Goal: Information Seeking & Learning: Find specific fact

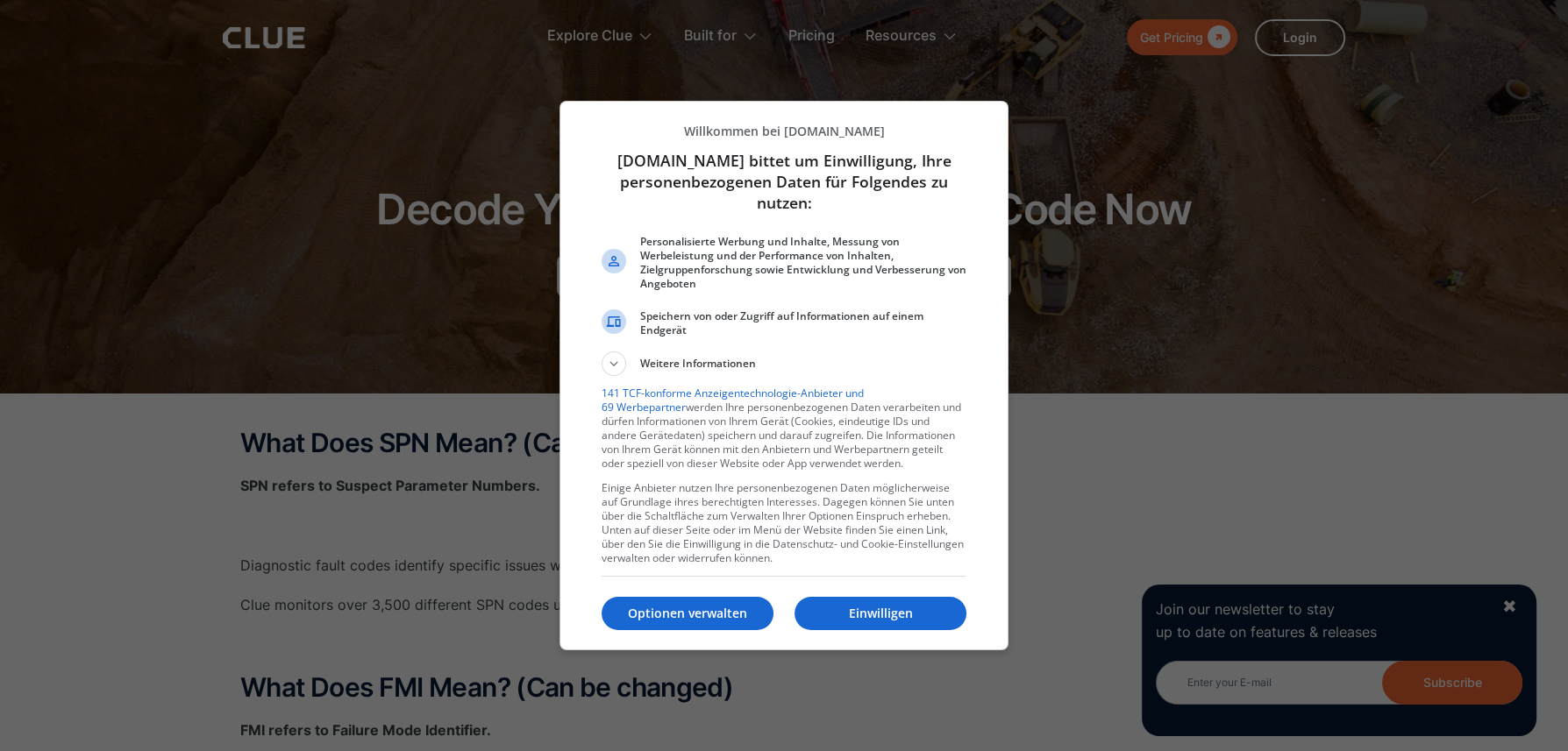
click at [853, 610] on p "Einwilligen" at bounding box center [881, 613] width 172 height 17
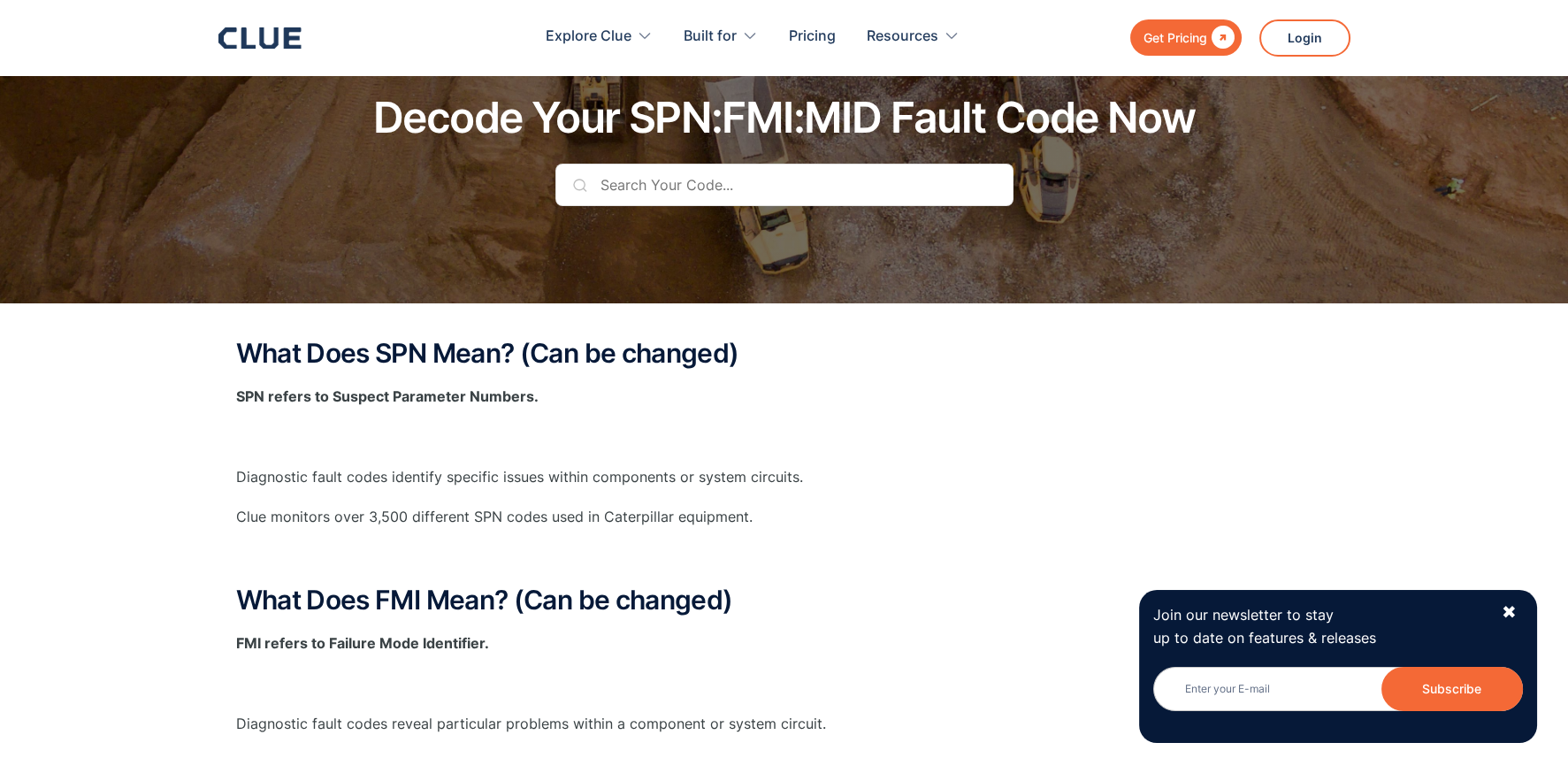
scroll to position [88, 0]
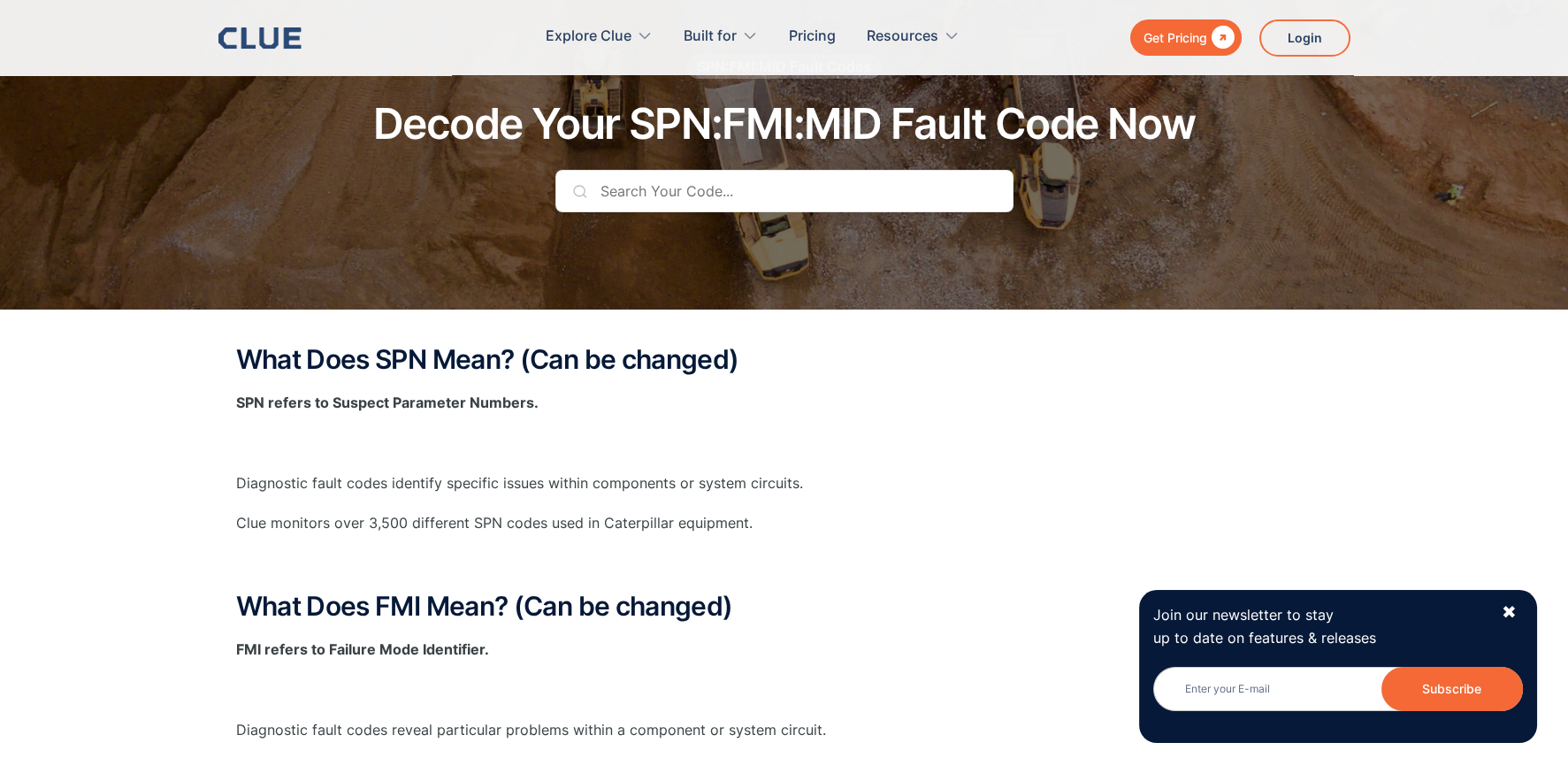
click at [742, 191] on input "text" at bounding box center [784, 191] width 458 height 43
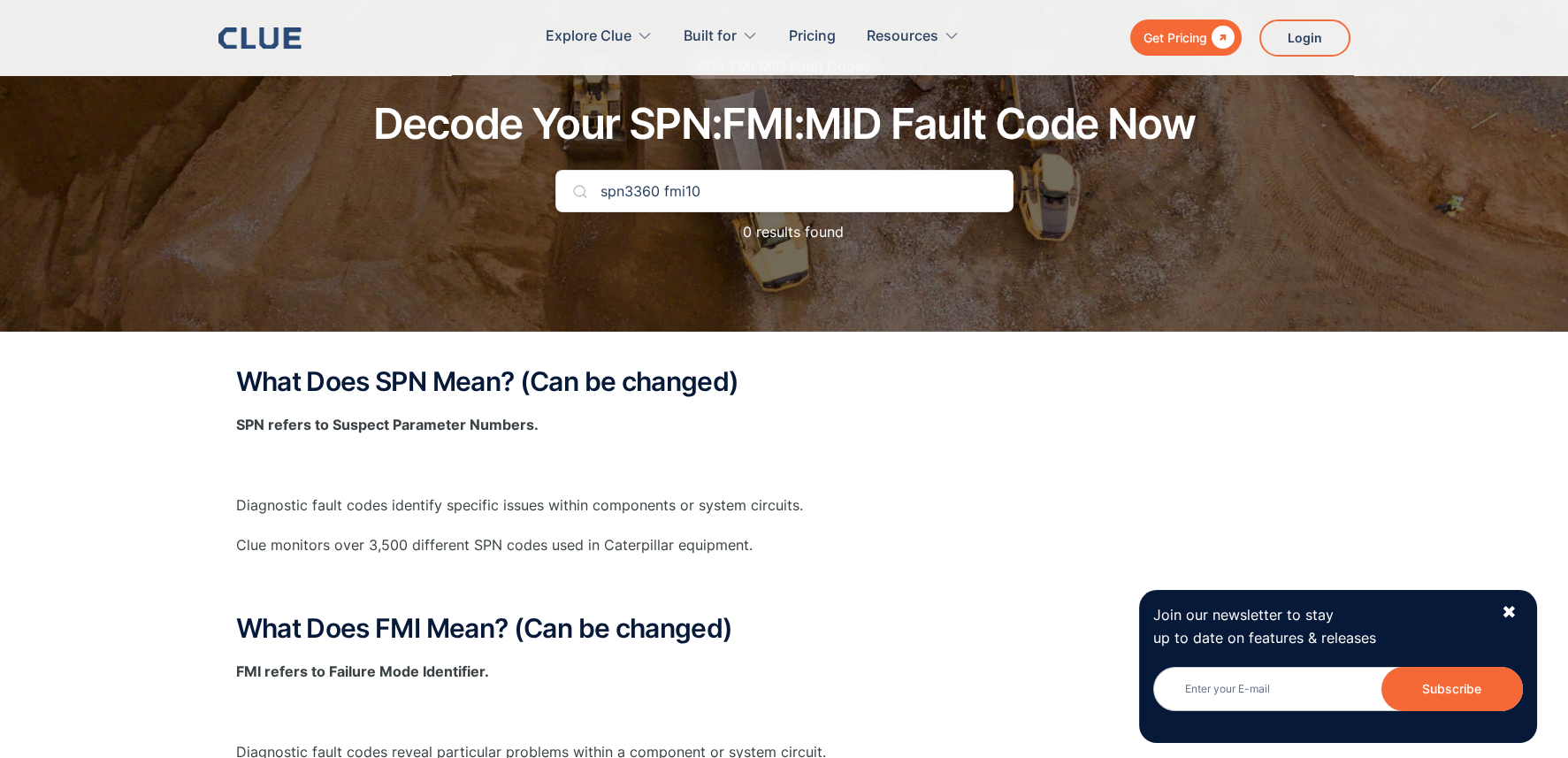
click at [943, 171] on input "spn3360 fmi10" at bounding box center [784, 191] width 458 height 43
click at [687, 186] on input "spn3360 fmi10" at bounding box center [784, 191] width 458 height 43
click at [626, 190] on input "spn3360 fmi 10" at bounding box center [784, 191] width 458 height 43
drag, startPoint x: 728, startPoint y: 186, endPoint x: 666, endPoint y: 186, distance: 62.0
click at [666, 186] on input "spn 3360 fmi 10" at bounding box center [784, 191] width 458 height 43
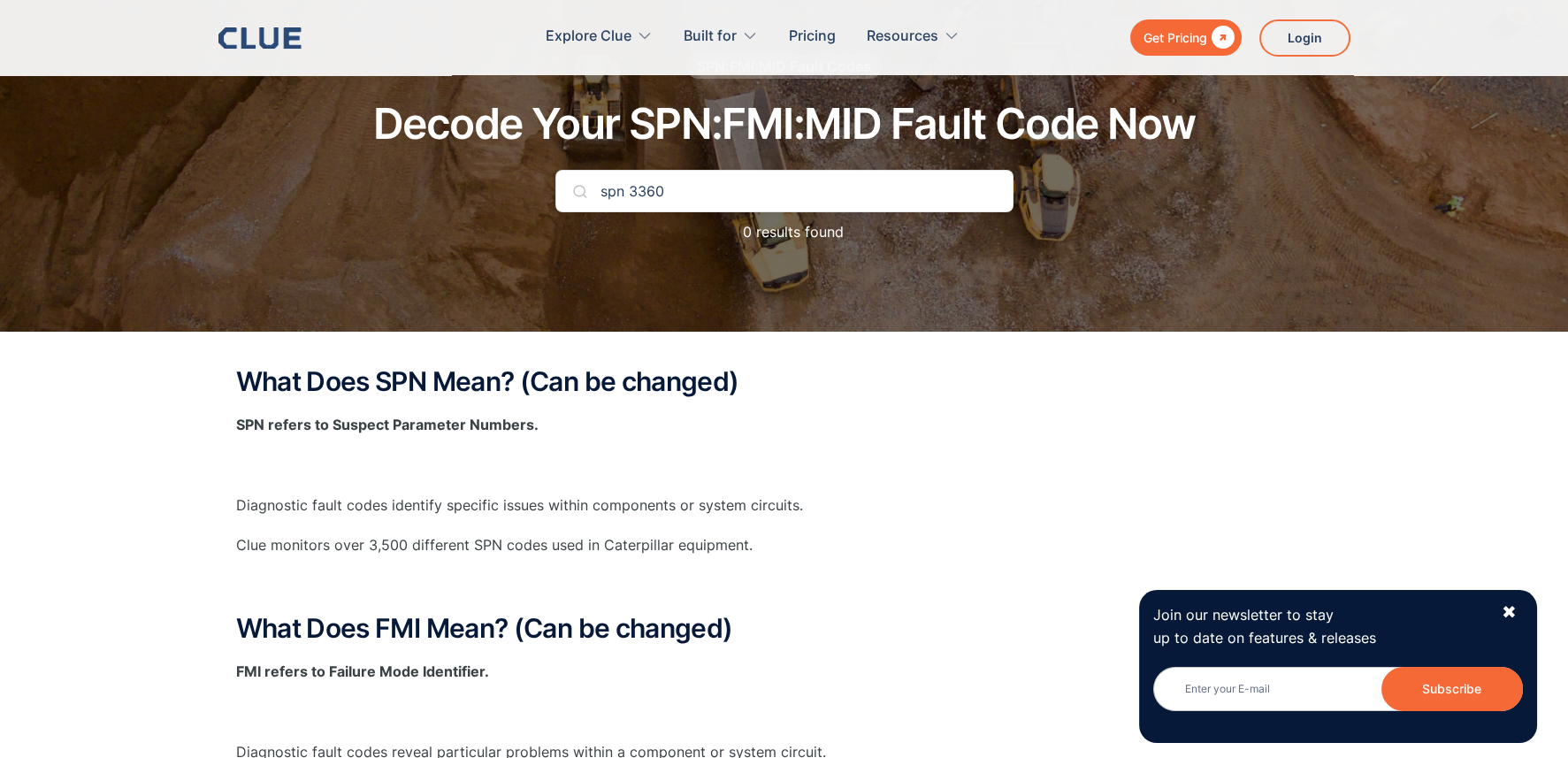
click at [625, 193] on input "spn 3360" at bounding box center [784, 191] width 458 height 43
type input "spn3360"
click at [1513, 616] on div "✖" at bounding box center [1509, 613] width 15 height 22
